Goal: Task Accomplishment & Management: Use online tool/utility

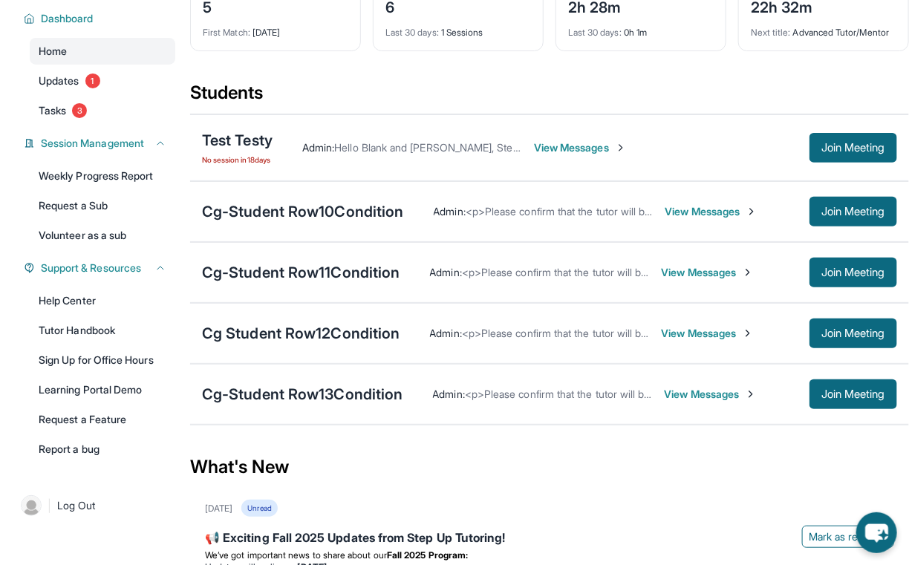
scroll to position [104, 0]
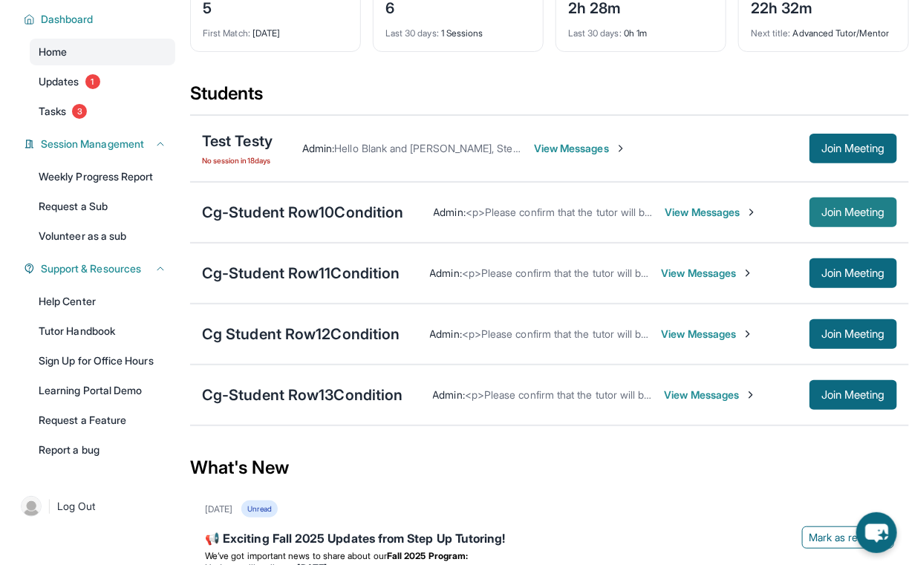
click at [860, 208] on span "Join Meeting" at bounding box center [853, 212] width 64 height 9
click at [679, 210] on span "View Messages" at bounding box center [711, 212] width 93 height 15
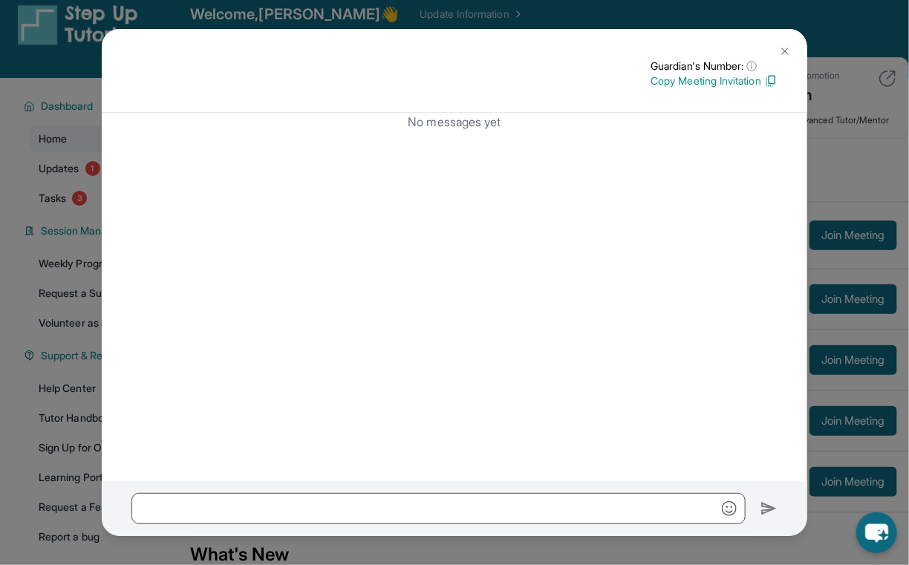
scroll to position [0, 0]
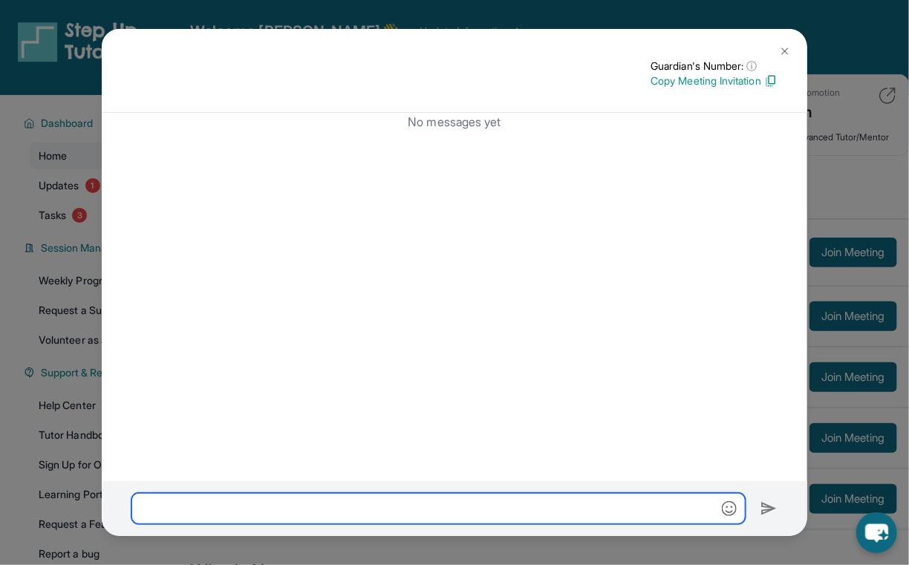
click at [444, 519] on input "text" at bounding box center [438, 508] width 614 height 31
type input "******"
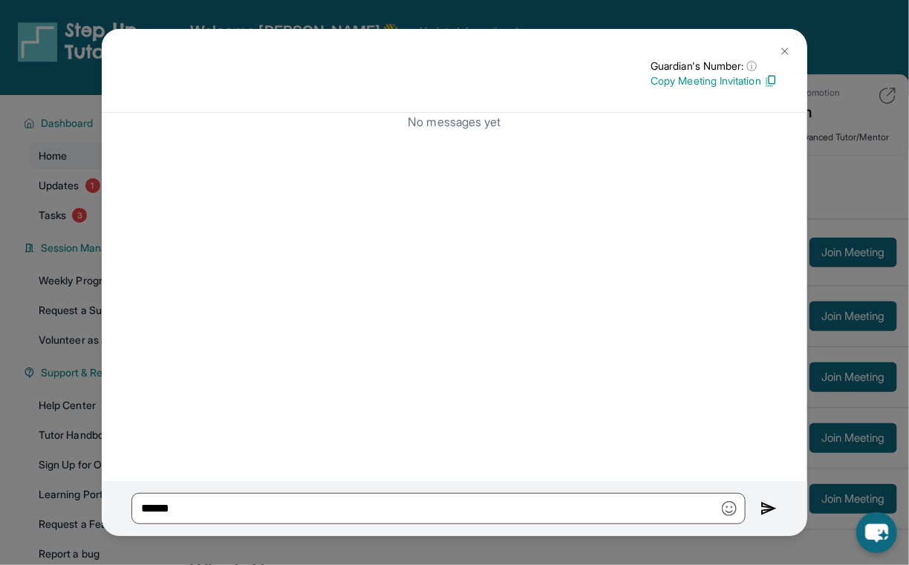
click at [768, 509] on img at bounding box center [768, 509] width 17 height 18
click at [786, 49] on img at bounding box center [785, 51] width 12 height 12
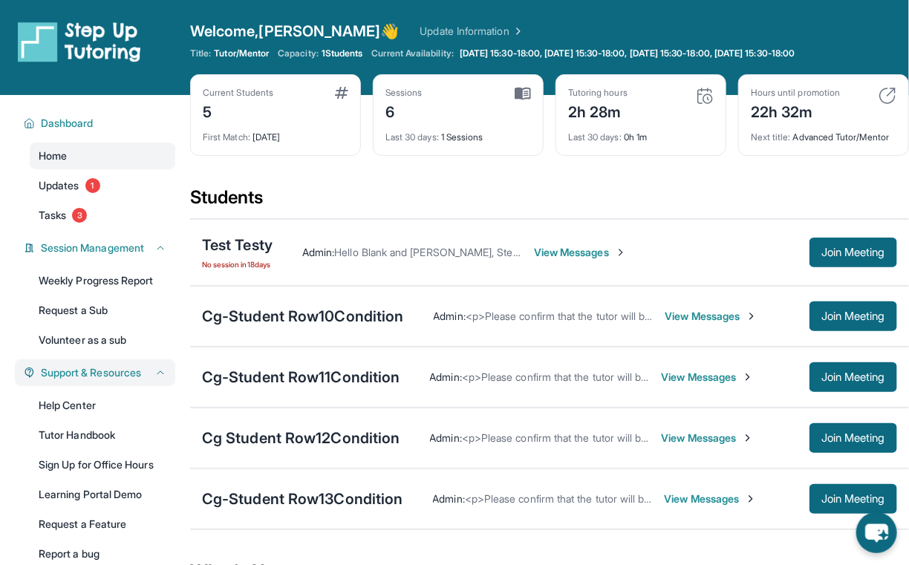
click at [22, 368] on div "Support & Resources" at bounding box center [95, 372] width 160 height 27
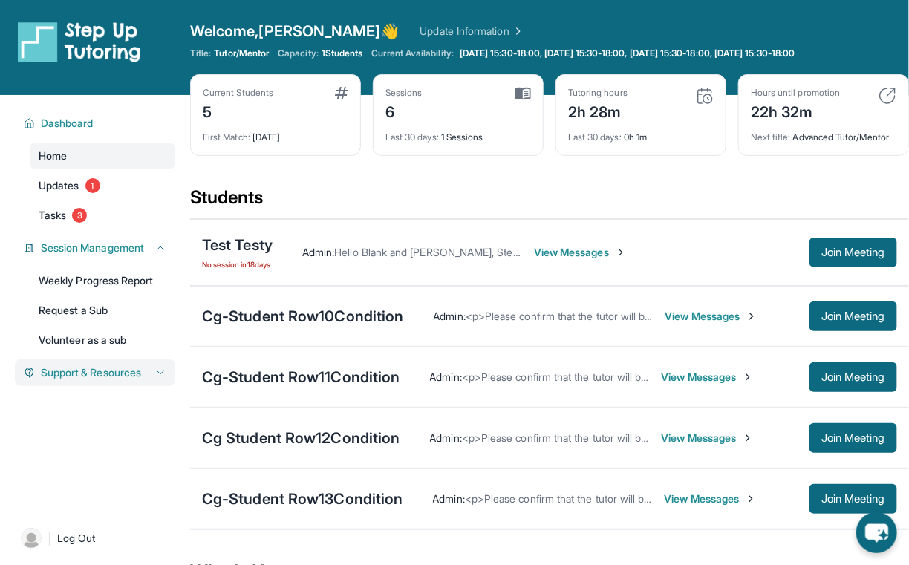
click at [19, 374] on div "Support & Resources" at bounding box center [95, 372] width 160 height 27
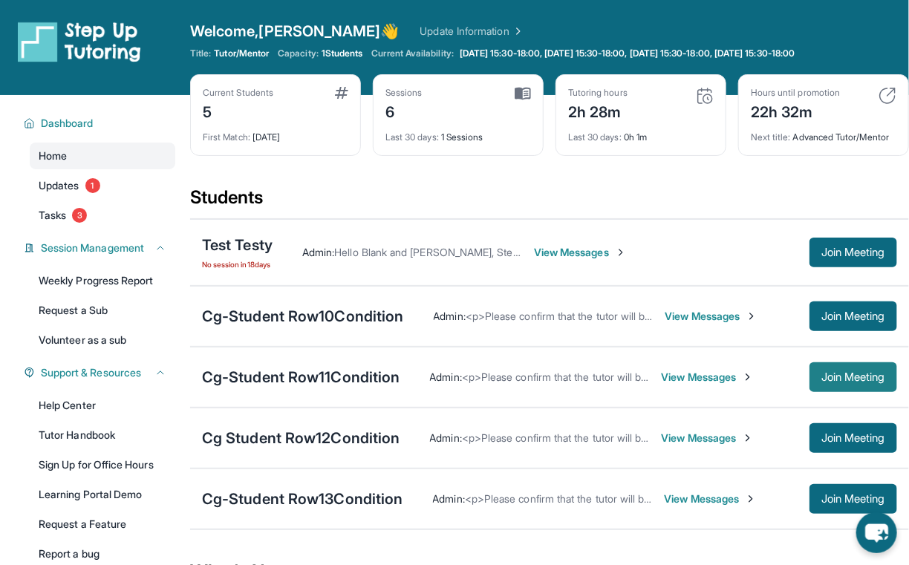
click at [851, 378] on span "Join Meeting" at bounding box center [853, 377] width 64 height 9
click at [844, 441] on span "Join Meeting" at bounding box center [853, 438] width 64 height 9
click at [828, 509] on button "Join Meeting" at bounding box center [853, 499] width 88 height 30
click at [313, 493] on div "Cg-Student Row13Condition" at bounding box center [302, 499] width 201 height 21
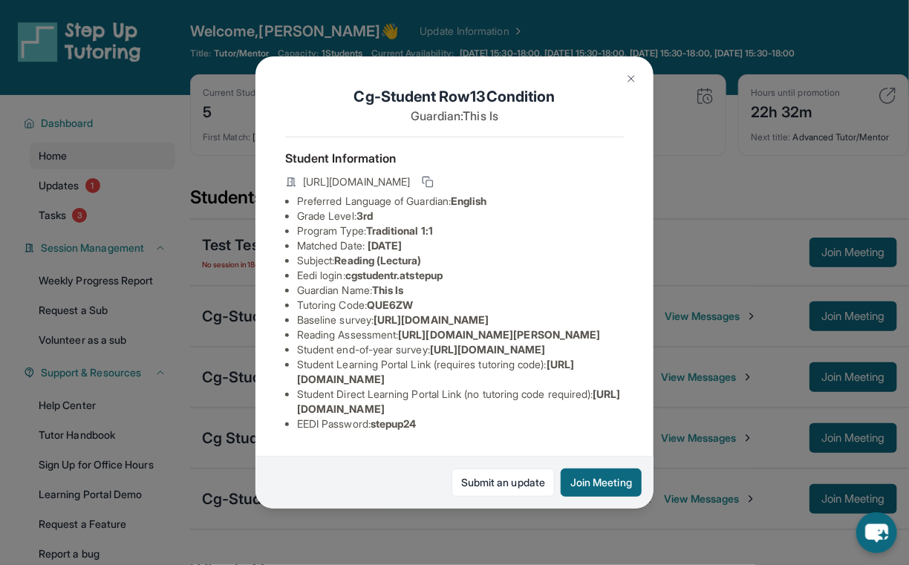
drag, startPoint x: 552, startPoint y: 183, endPoint x: 603, endPoint y: 178, distance: 51.4
click at [603, 178] on div "[URL][DOMAIN_NAME]" at bounding box center [454, 183] width 339 height 21
copy div "QUE6ZW"
click at [640, 79] on button at bounding box center [631, 79] width 30 height 30
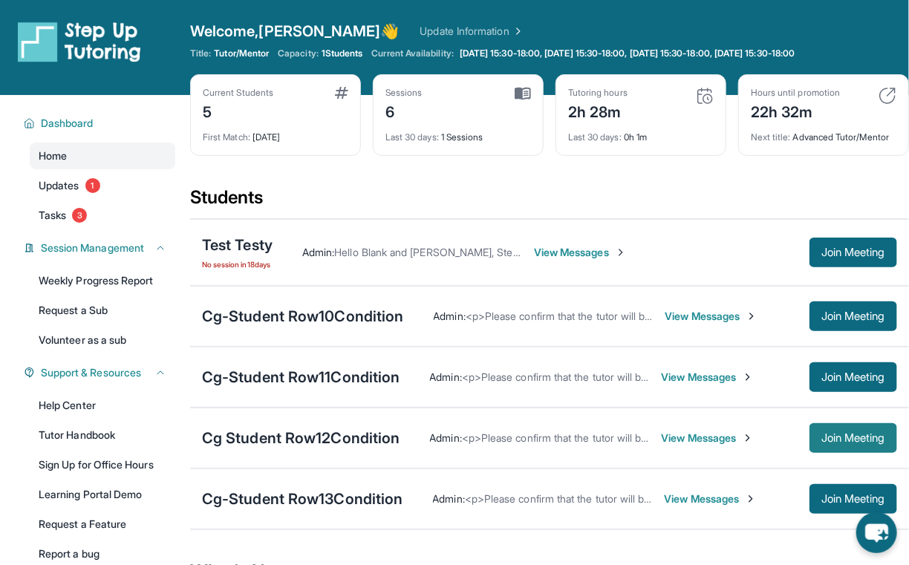
click at [839, 434] on span "Join Meeting" at bounding box center [853, 438] width 64 height 9
click at [829, 380] on span "Join Meeting" at bounding box center [853, 377] width 64 height 9
click at [813, 315] on button "Join Meeting" at bounding box center [853, 316] width 88 height 30
